Goal: Entertainment & Leisure: Consume media (video, audio)

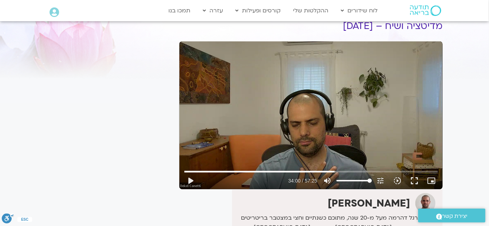
click at [308, 133] on div "Skip Ad 31:37 play_arrow 34:00 / 57:25 volume_up Mute tune Resolution Auto 720p…" at bounding box center [310, 115] width 263 height 148
click at [416, 178] on button "fullscreen" at bounding box center [414, 180] width 17 height 17
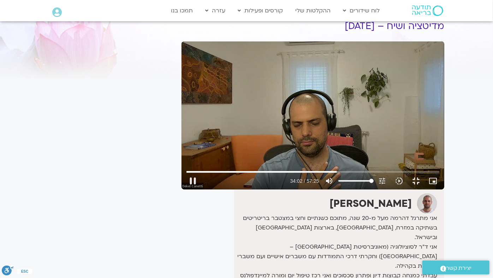
type input "2042.946697"
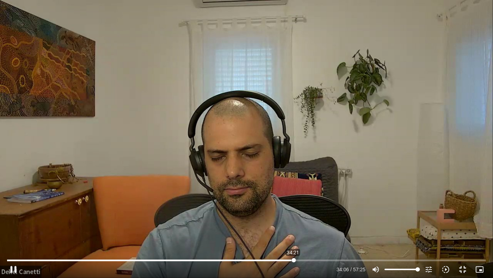
click at [294, 226] on input "Seek" at bounding box center [246, 260] width 479 height 4
click at [206, 126] on div "Skip Ad 38:17 pause 34:48 / 57:25 volume_up Mute tune Resolution Auto 720p slow…" at bounding box center [246, 139] width 493 height 278
click at [14, 226] on button "play_arrow" at bounding box center [13, 269] width 17 height 17
type input "2089.801995"
click at [5, 226] on button "pause" at bounding box center [13, 269] width 17 height 17
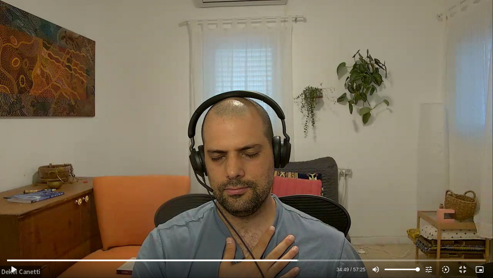
click at [5, 226] on button "play_arrow" at bounding box center [13, 269] width 17 height 17
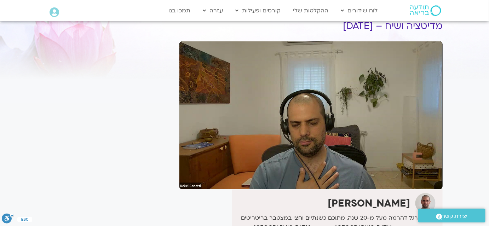
click at [105, 145] on div "It seems we can't find what you're looking for. It seems we can't find what you…" at bounding box center [109, 202] width 133 height 386
click at [54, 96] on div "It seems we can't find what you're looking for. It seems we can't find what you…" at bounding box center [109, 202] width 133 height 386
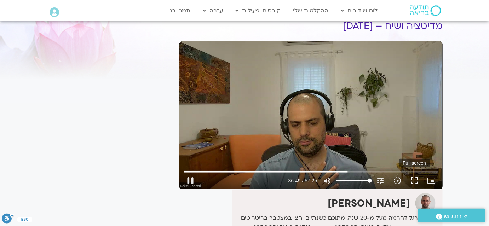
click at [412, 181] on button "fullscreen" at bounding box center [414, 180] width 17 height 17
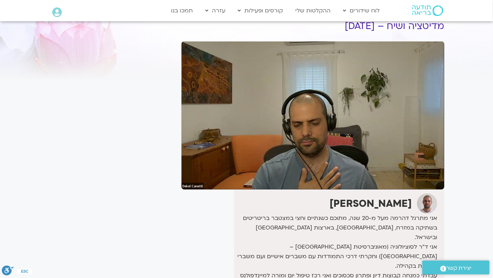
click at [408, 172] on button "fullscreen_exit" at bounding box center [416, 180] width 17 height 17
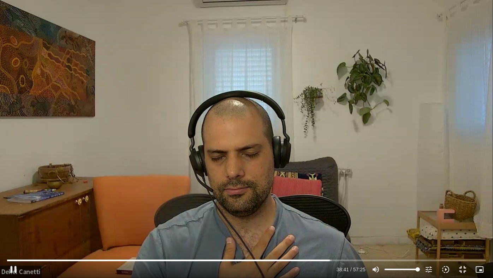
click at [452, 100] on div "Skip Ad 37:00 pause 38:41 / 57:25 volume_up Mute tune Resolution Auto 720p slow…" at bounding box center [246, 139] width 493 height 278
click at [12, 226] on button "play_arrow" at bounding box center [13, 269] width 17 height 17
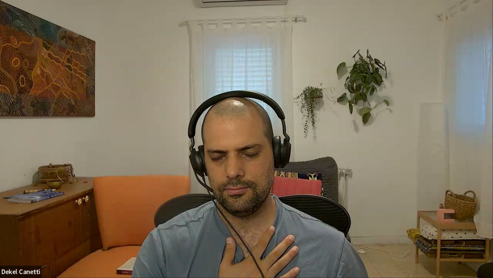
click at [5, 226] on button "pause" at bounding box center [13, 269] width 17 height 17
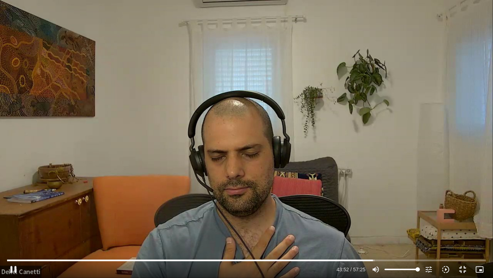
drag, startPoint x: 417, startPoint y: 108, endPoint x: 430, endPoint y: 117, distance: 15.6
click at [430, 117] on div "Skip Ad 0:23 pause 43:52 / 57:25 volume_up Mute tune Resolution Auto 720p slow_…" at bounding box center [246, 139] width 493 height 278
click at [351, 88] on div "Skip Ad 0:23 play_arrow 43:52 / 57:25 volume_up Mute tune Resolution Auto 720p …" at bounding box center [246, 139] width 493 height 278
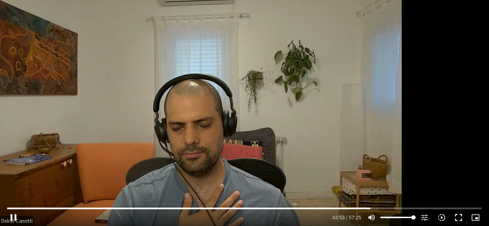
type input "2634.192157"
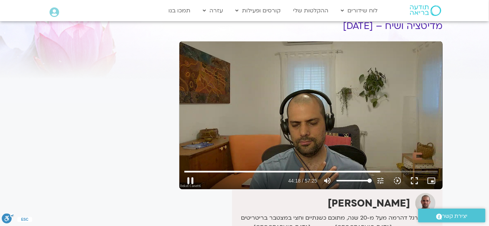
type input "2658.52016"
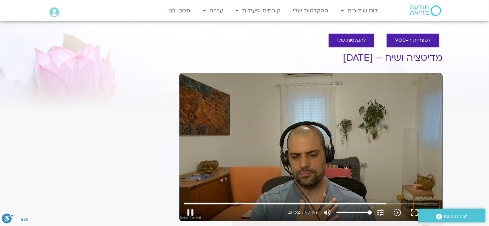
type input "2734.778995"
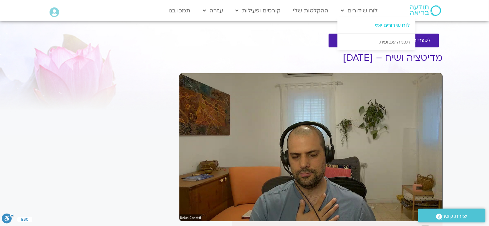
click at [388, 28] on link "לוח שידורים יומי" at bounding box center [376, 25] width 78 height 16
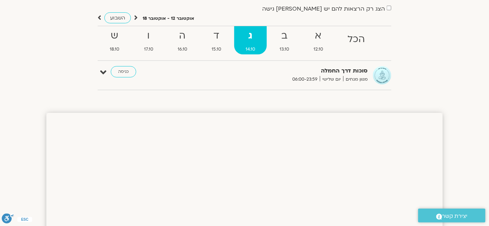
scroll to position [32, 0]
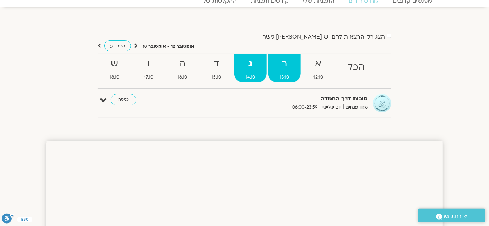
click at [287, 64] on strong "ב" at bounding box center [284, 64] width 33 height 16
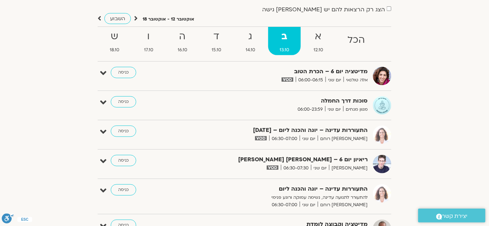
scroll to position [0, 0]
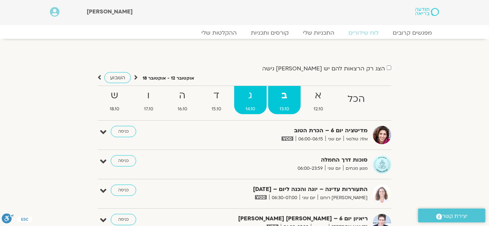
click at [256, 93] on strong "ג" at bounding box center [250, 96] width 33 height 16
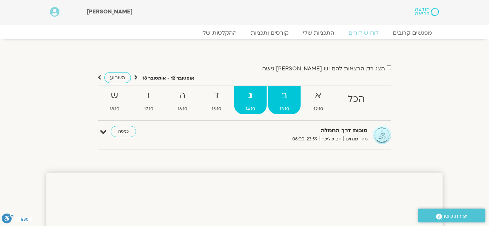
click at [285, 91] on strong "ב" at bounding box center [284, 96] width 33 height 16
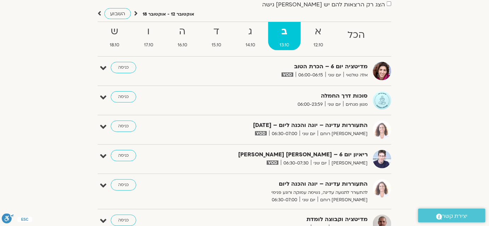
scroll to position [160, 0]
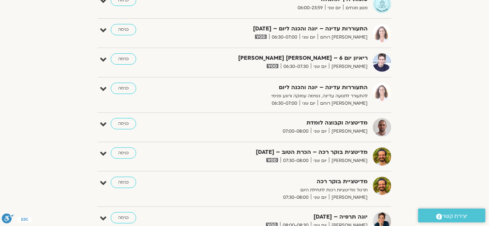
click at [300, 125] on strong "מדיטציה וקבוצה לומדת" at bounding box center [280, 123] width 173 height 10
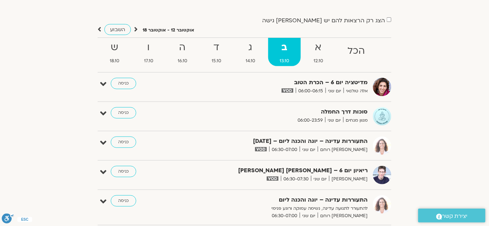
scroll to position [0, 0]
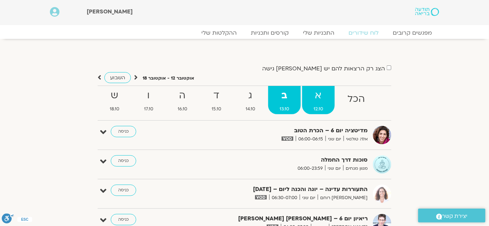
click at [317, 89] on strong "א" at bounding box center [318, 96] width 33 height 16
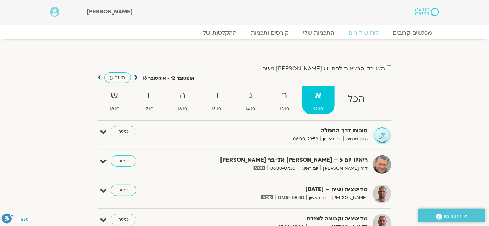
click at [134, 76] on icon at bounding box center [136, 77] width 4 height 7
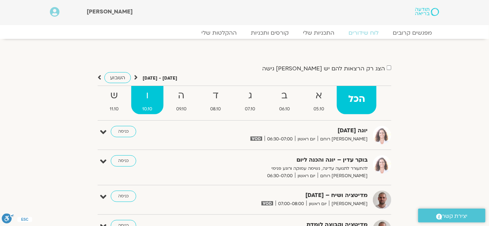
click at [147, 97] on strong "ו" at bounding box center [147, 96] width 33 height 16
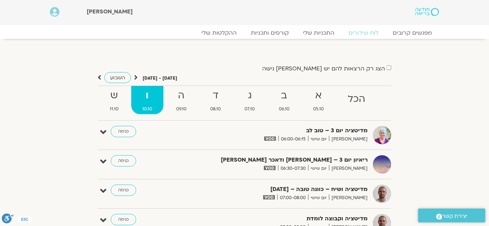
scroll to position [64, 0]
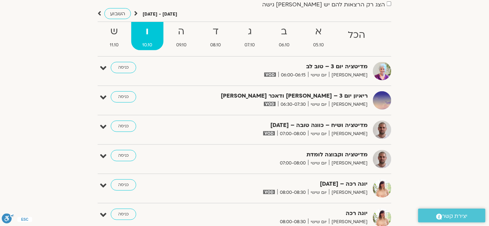
click at [308, 125] on strong "מדיטציה ושיח – כוונה טובה – [DATE]" at bounding box center [280, 126] width 173 height 10
click at [185, 35] on strong "ה" at bounding box center [181, 32] width 33 height 16
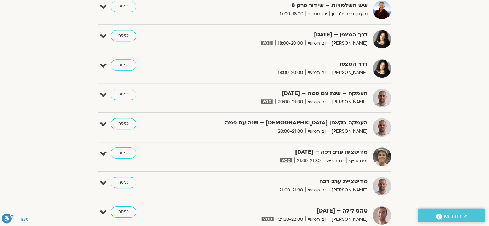
scroll to position [611, 0]
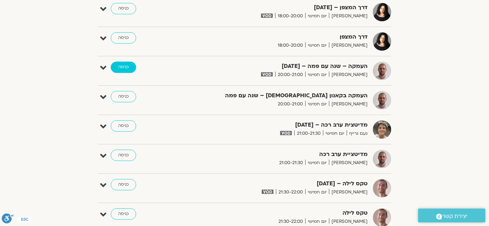
click at [123, 63] on link "כניסה" at bounding box center [123, 67] width 25 height 11
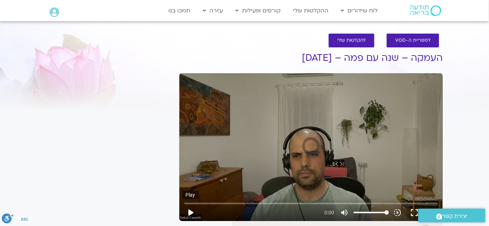
click at [190, 212] on button "play_arrow" at bounding box center [190, 212] width 17 height 17
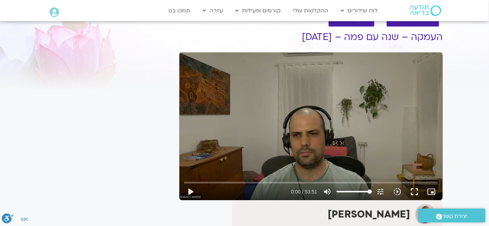
scroll to position [32, 0]
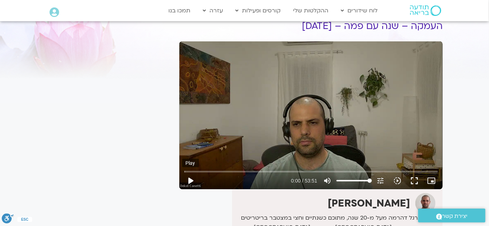
click at [191, 180] on button "play_arrow" at bounding box center [190, 180] width 17 height 17
type input "1.420451"
click at [251, 89] on div "Skip Ad 6:30 pause 0:13 / 53:51 volume_up Mute tune Resolution Auto 720p slow_m…" at bounding box center [310, 115] width 263 height 148
type input "14.117892"
